Goal: Information Seeking & Learning: Compare options

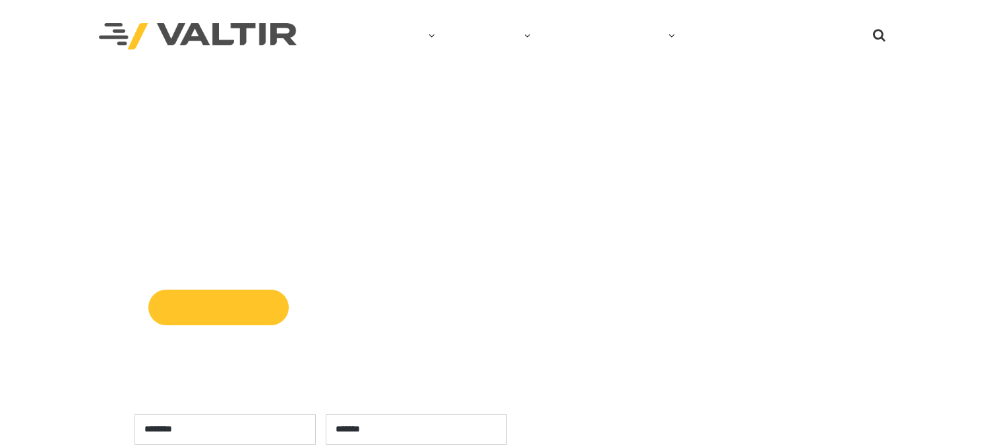
select select "**********"
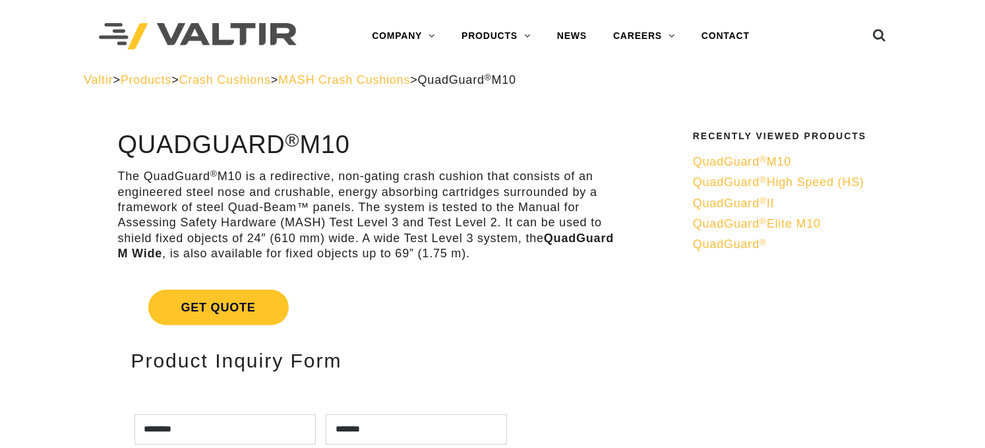
click at [726, 204] on span "QuadGuard ® II" at bounding box center [734, 202] width 82 height 13
